Goal: Task Accomplishment & Management: Manage account settings

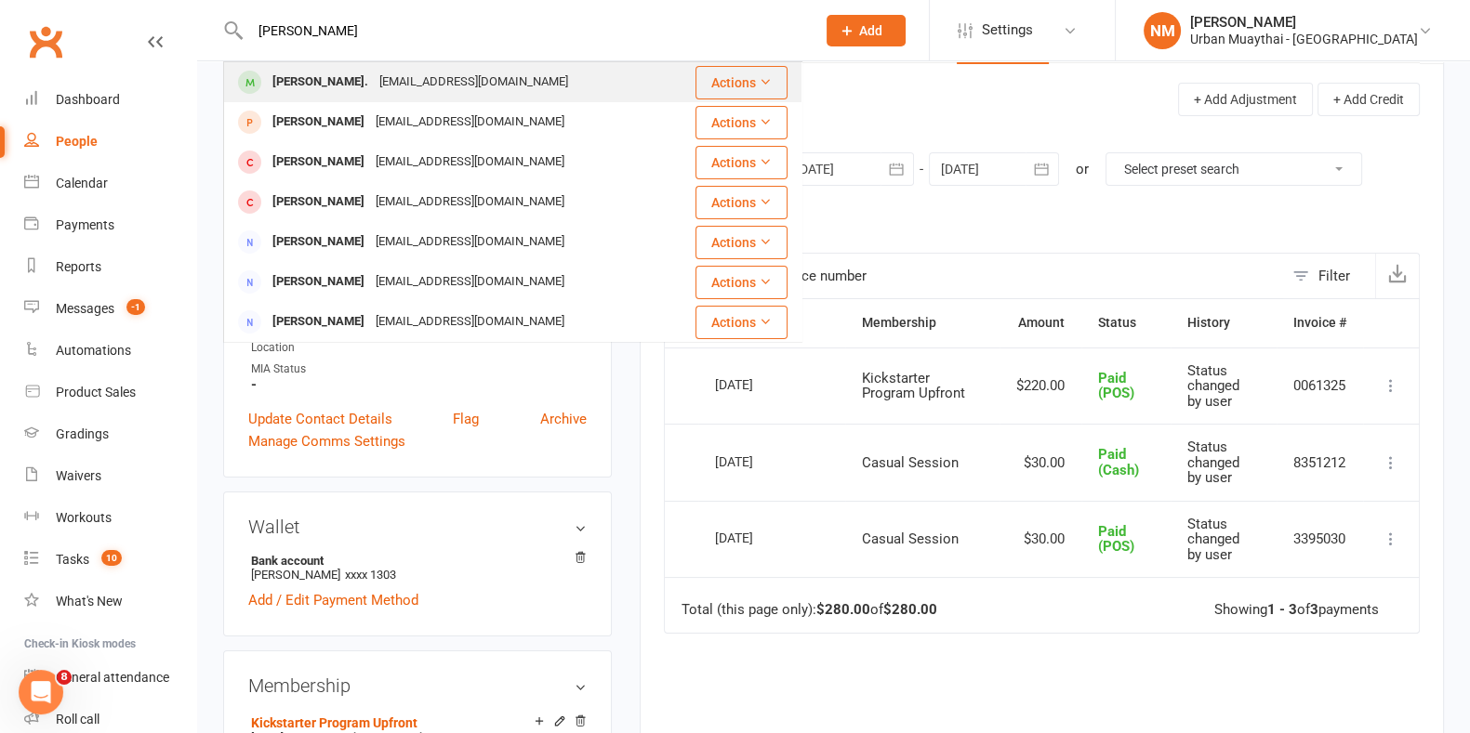
type input "[PERSON_NAME]"
click at [383, 86] on div "[EMAIL_ADDRESS][DOMAIN_NAME]" at bounding box center [474, 82] width 200 height 27
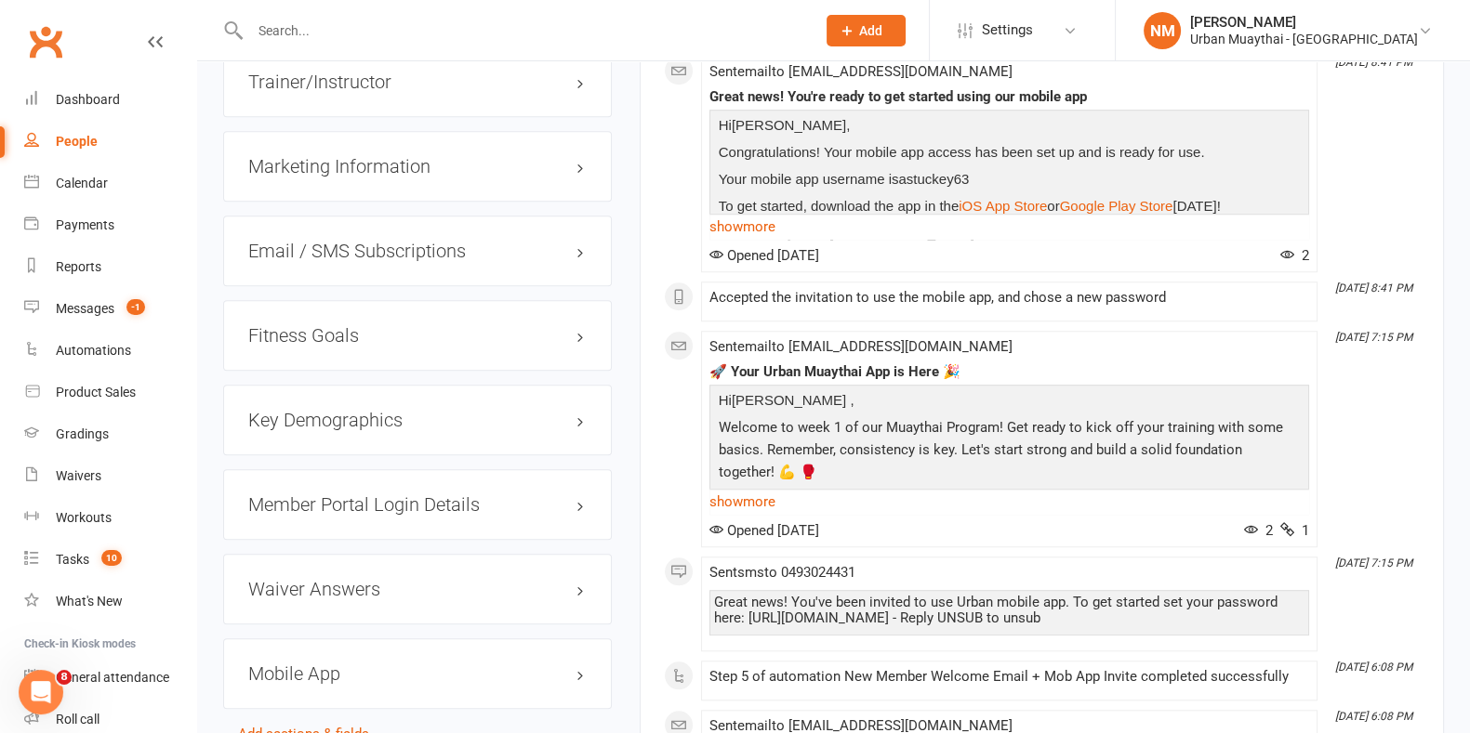
scroll to position [1970, 0]
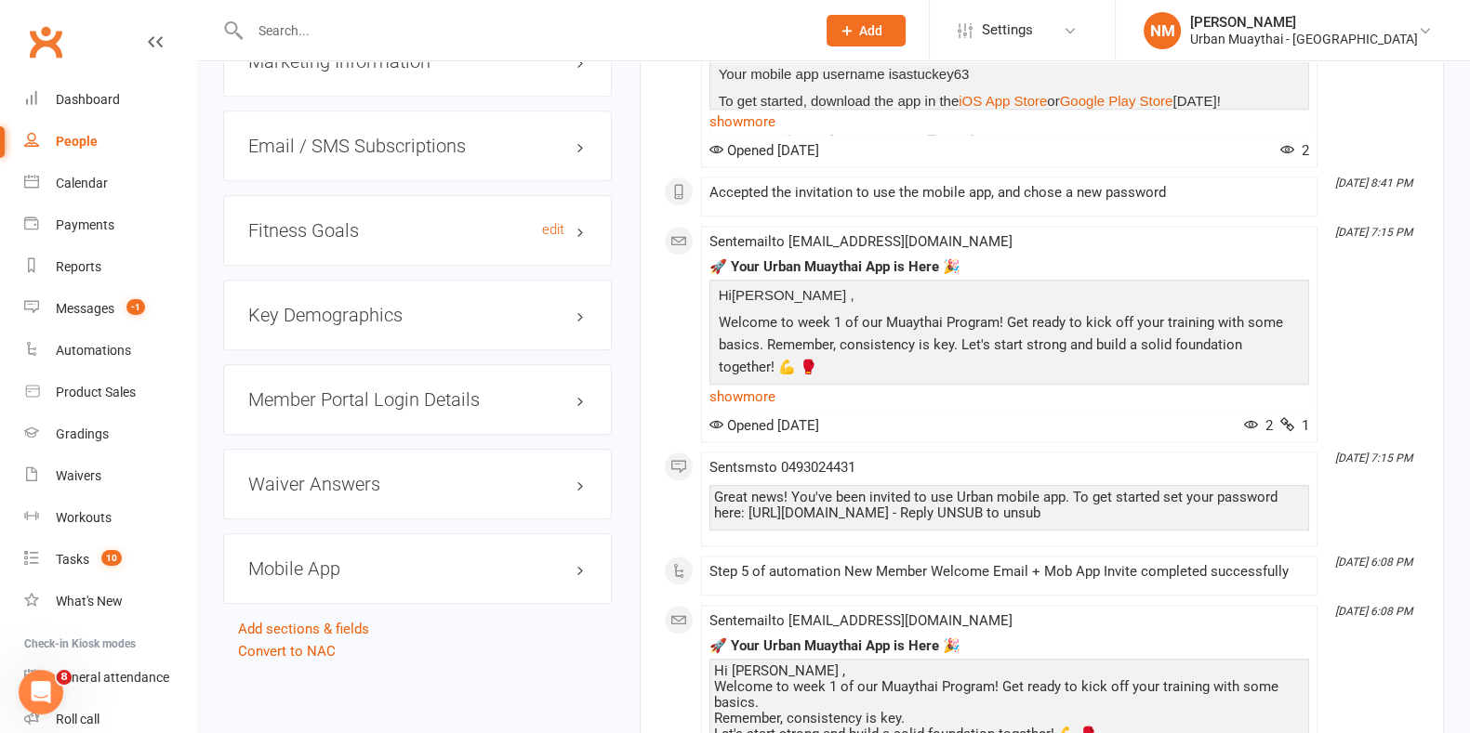
click at [374, 223] on h3 "Fitness Goals edit" at bounding box center [417, 230] width 338 height 20
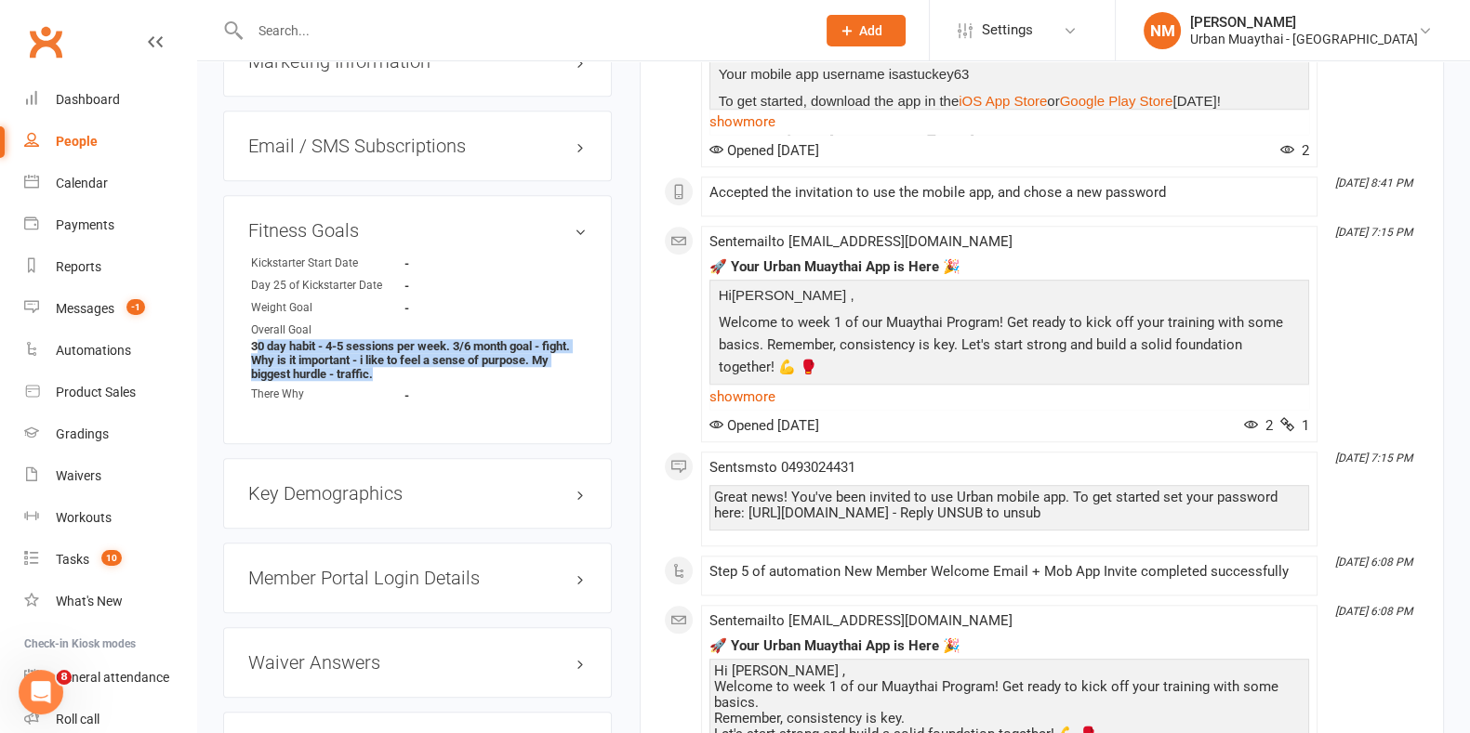
drag, startPoint x: 402, startPoint y: 386, endPoint x: 251, endPoint y: 350, distance: 155.6
click at [252, 350] on ul "Kickstarter Start Date - Day 25 of Kickstarter Date - Weight Goal - Overall Goa…" at bounding box center [417, 330] width 338 height 150
click at [309, 350] on strong "30 day habit - 4-5 sessions per week. 3/6 month goal - fight. Why is it importa…" at bounding box center [419, 360] width 336 height 42
drag, startPoint x: 396, startPoint y: 395, endPoint x: 255, endPoint y: 341, distance: 151.2
click at [257, 341] on ul "Kickstarter Start Date - Day 25 of Kickstarter Date - Weight Goal - Overall Goa…" at bounding box center [417, 330] width 338 height 150
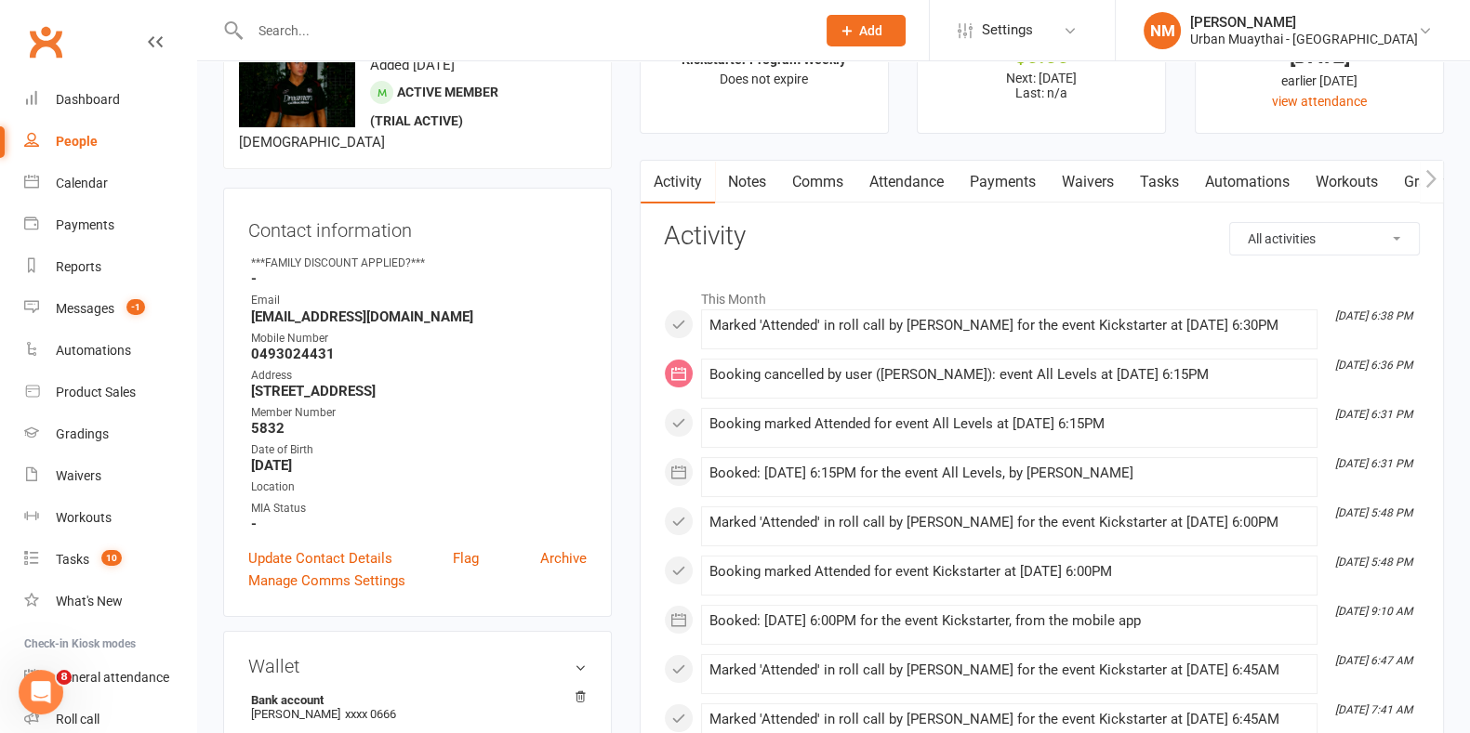
scroll to position [0, 0]
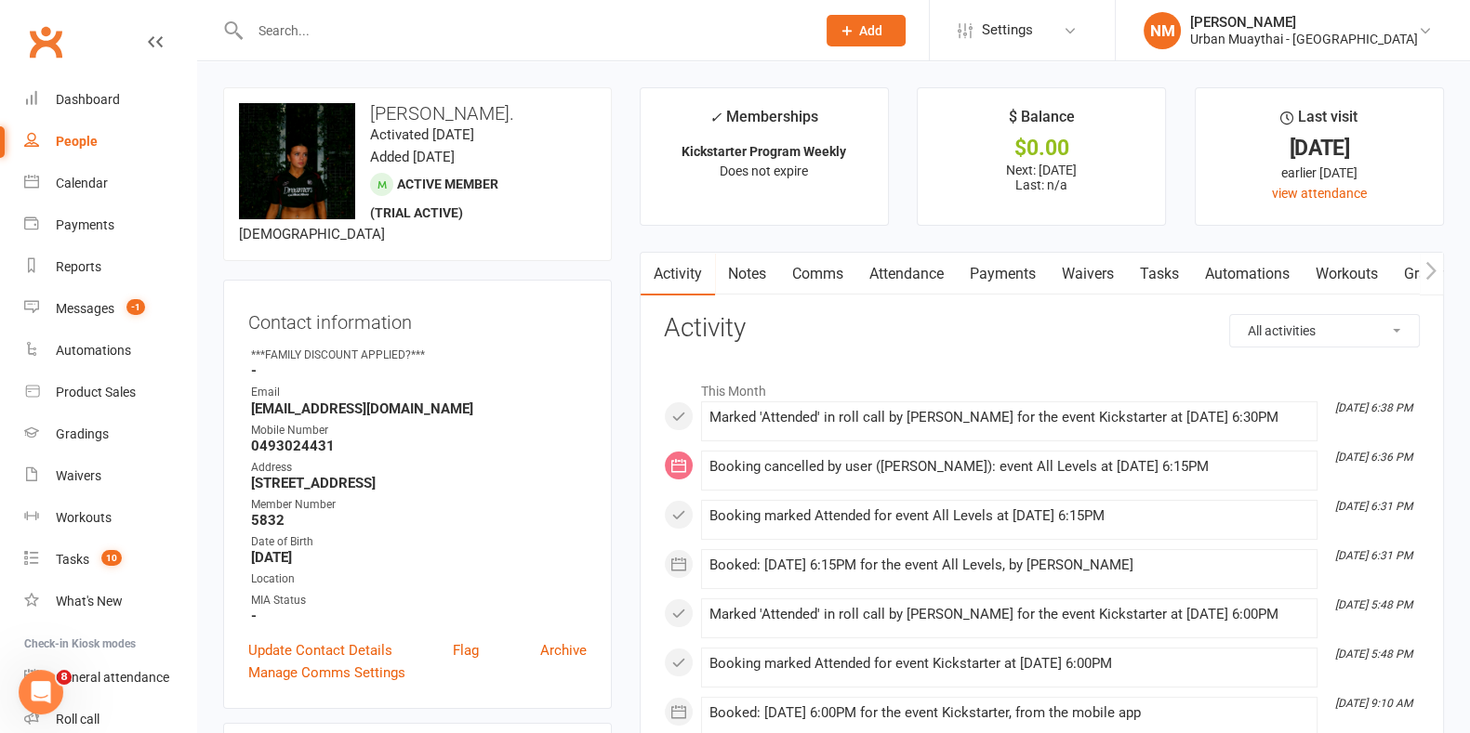
click at [758, 271] on link "Notes" at bounding box center [747, 274] width 64 height 43
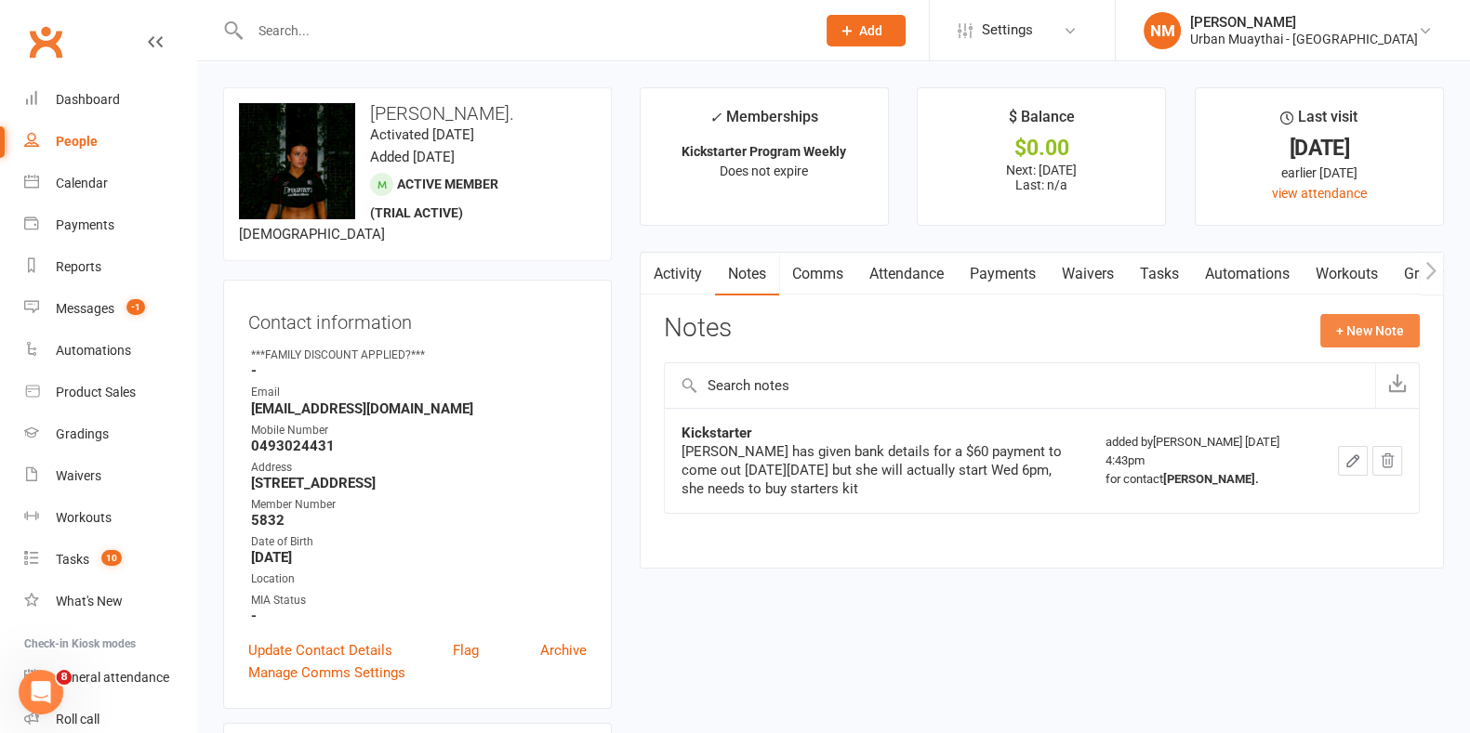
click at [1337, 324] on button "+ New Note" at bounding box center [1369, 330] width 99 height 33
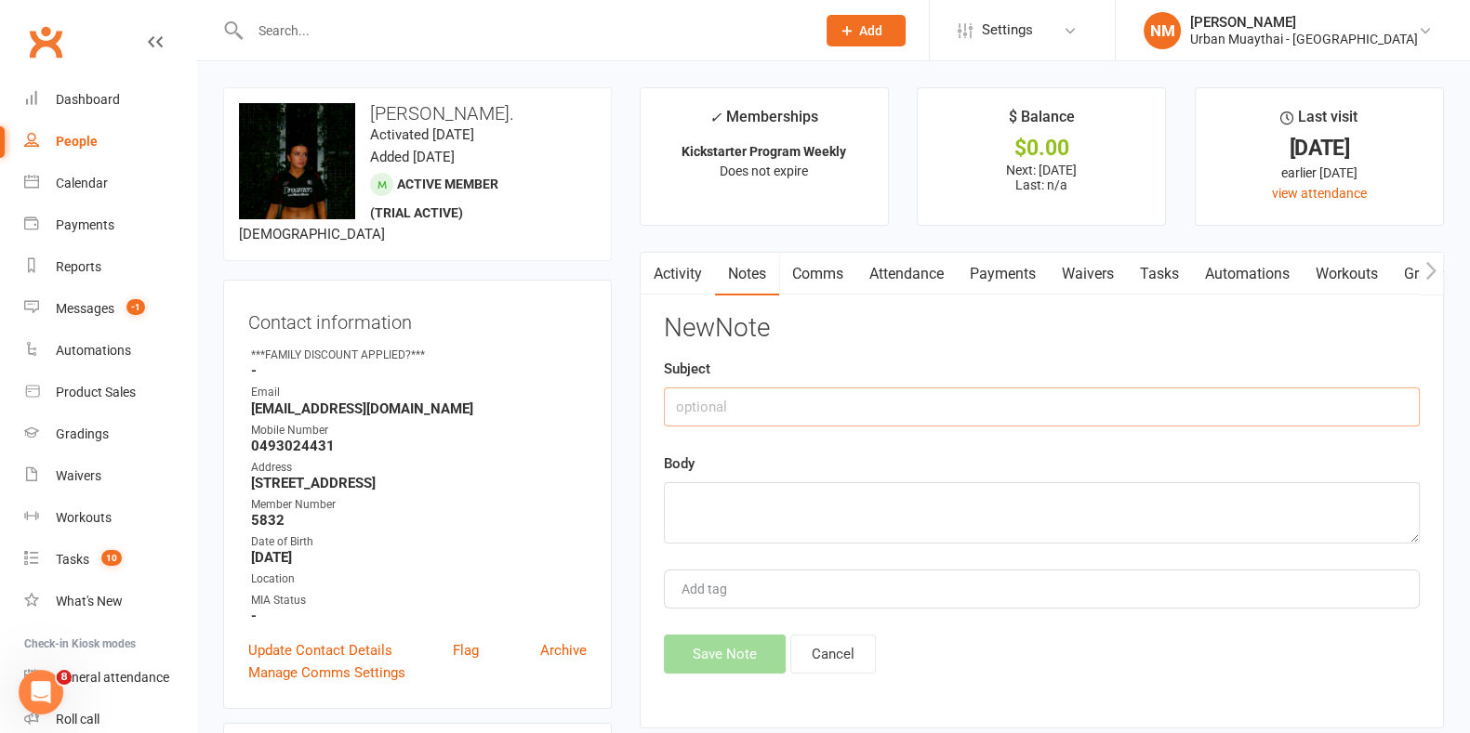
click at [798, 411] on input "text" at bounding box center [1042, 407] width 756 height 39
type input "Conversation"
click at [851, 655] on button "Cancel" at bounding box center [833, 654] width 86 height 39
